Goal: Check status

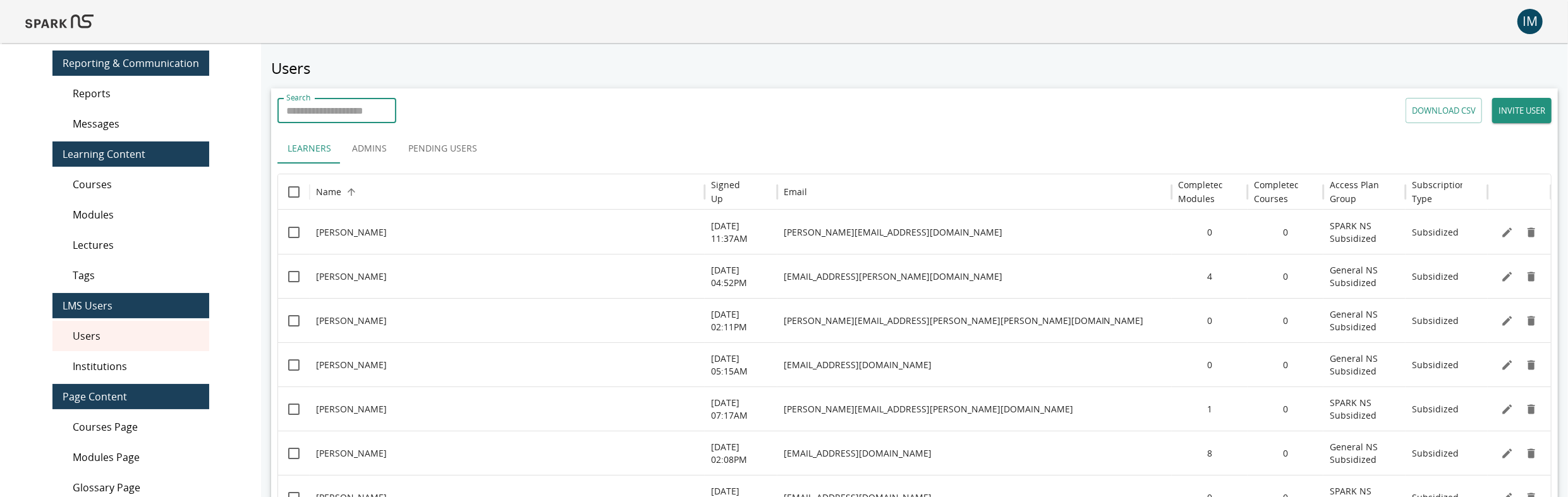
click at [321, 112] on input "Search" at bounding box center [337, 110] width 119 height 25
paste input "*****"
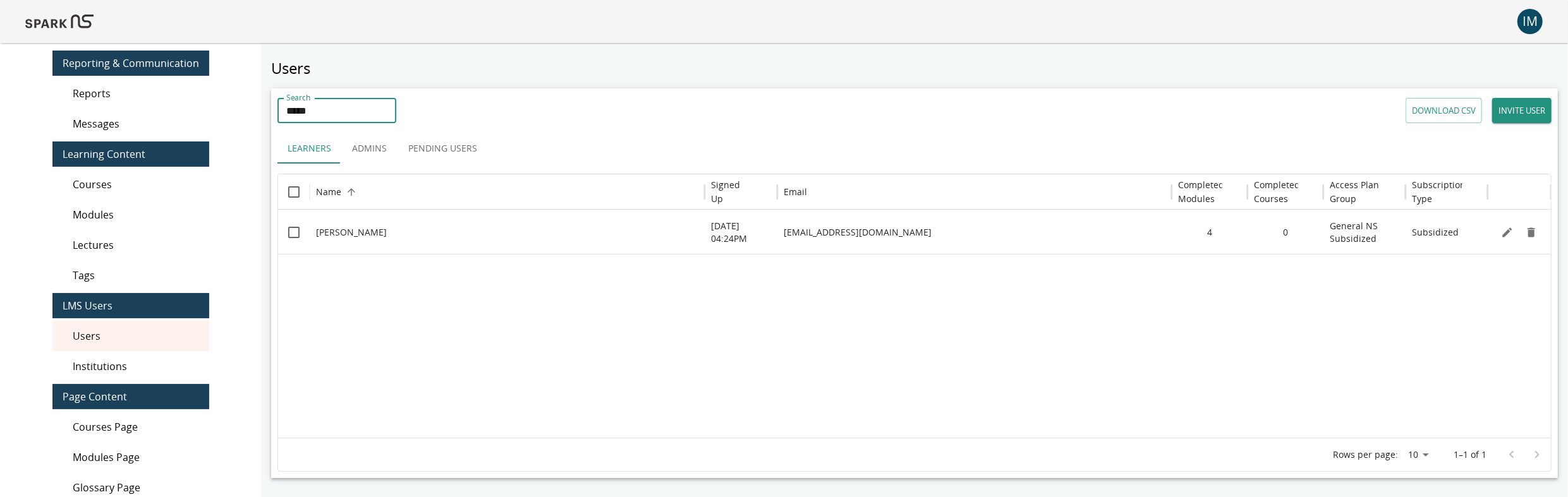
type input "*****"
click at [1503, 232] on icon "Edit" at bounding box center [1506, 232] width 13 height 13
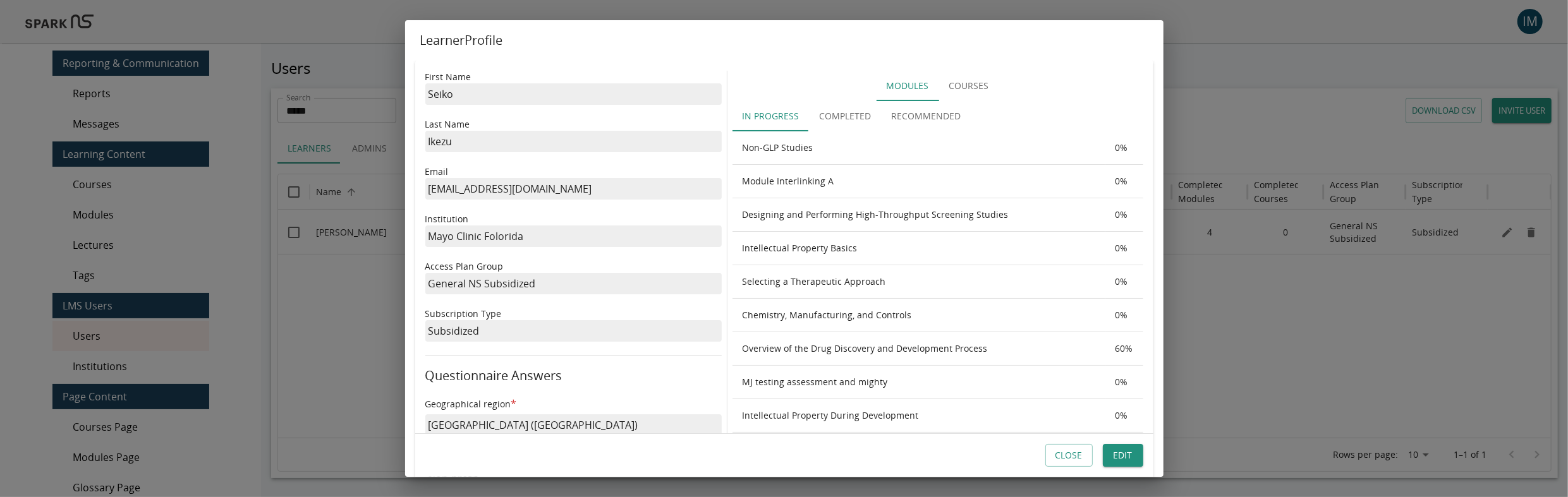
click at [861, 117] on button "Completed" at bounding box center [846, 116] width 72 height 31
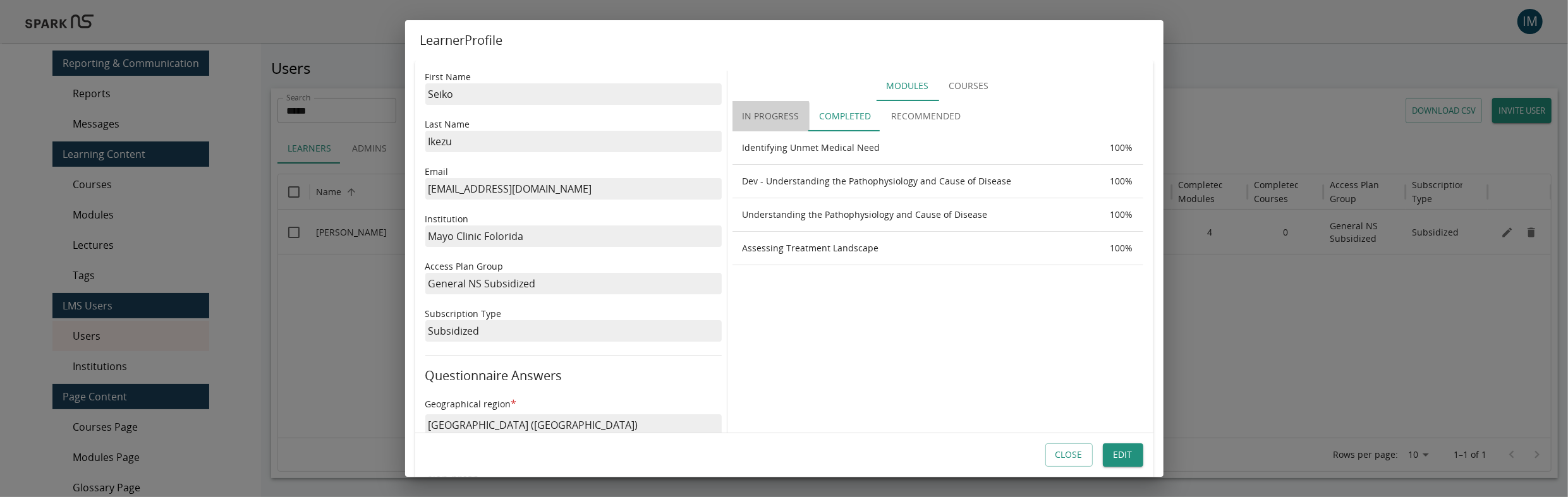
click at [767, 119] on button "In Progress" at bounding box center [771, 116] width 77 height 31
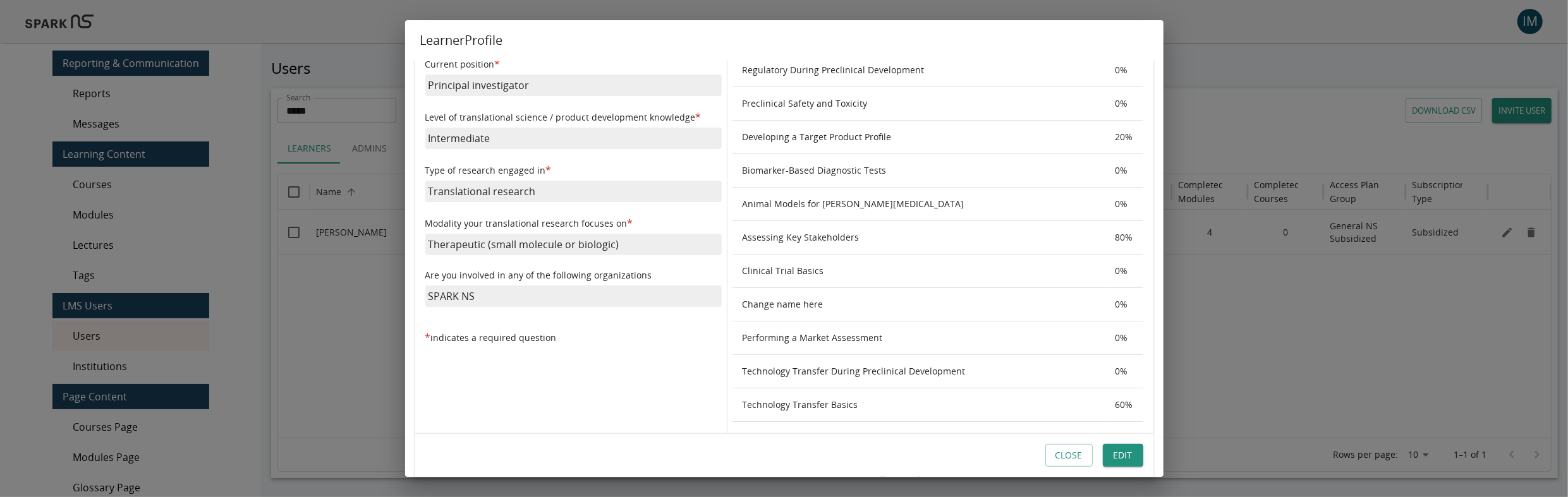
scroll to position [448, 0]
click at [898, 227] on th "Assessing Key Stakeholders" at bounding box center [919, 235] width 373 height 34
click at [1122, 232] on th "80 %" at bounding box center [1124, 235] width 38 height 34
click at [805, 231] on th "Assessing Key Stakeholders" at bounding box center [919, 235] width 373 height 34
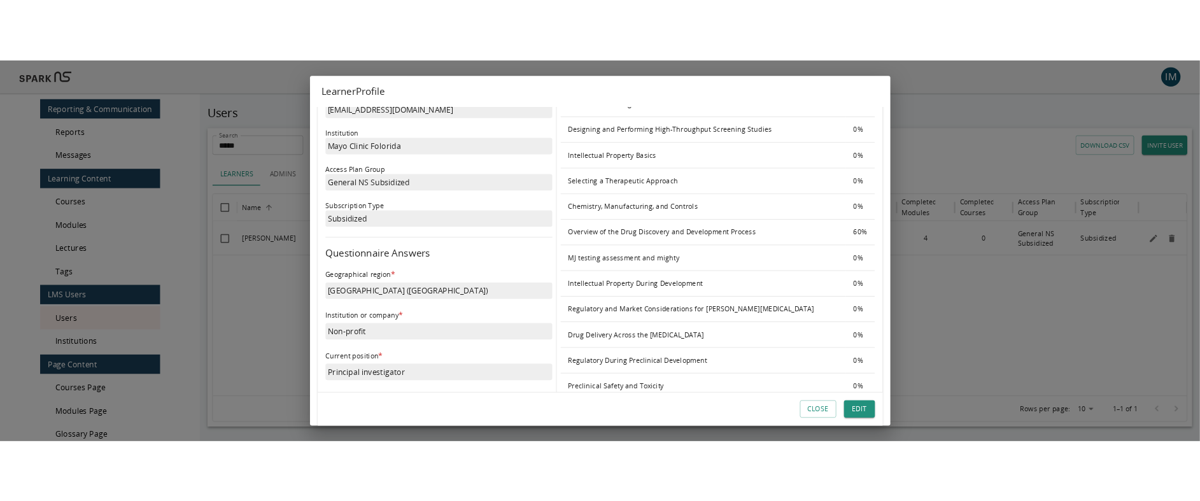
scroll to position [0, 0]
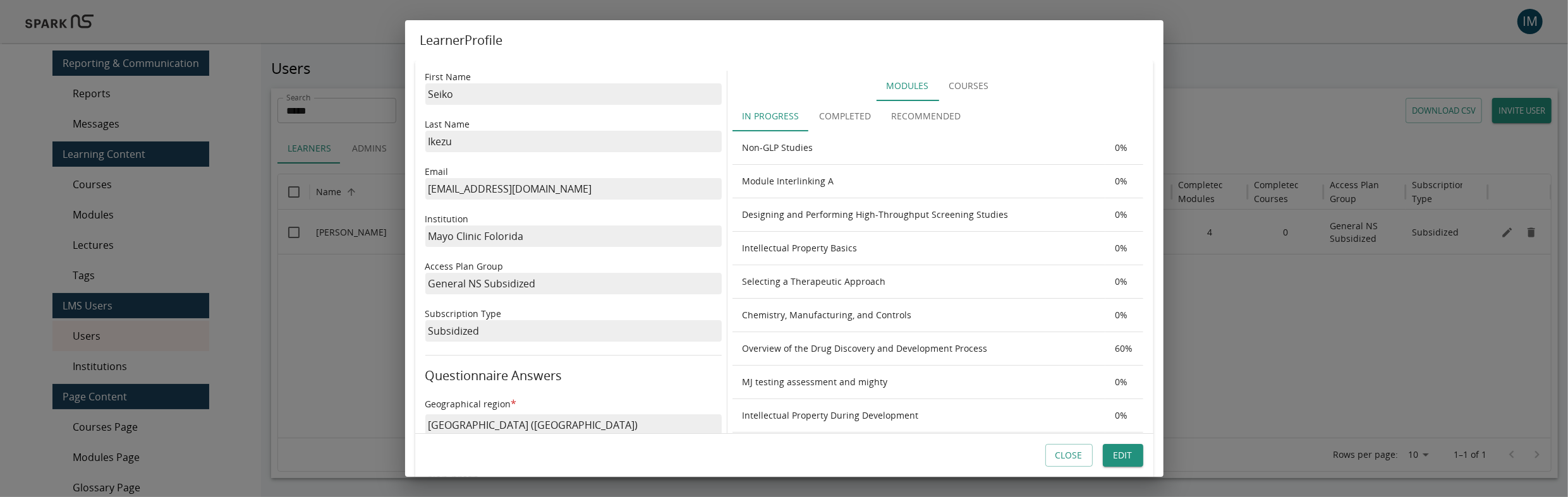
click at [1080, 456] on button "Close" at bounding box center [1069, 456] width 48 height 24
